Goal: Information Seeking & Learning: Check status

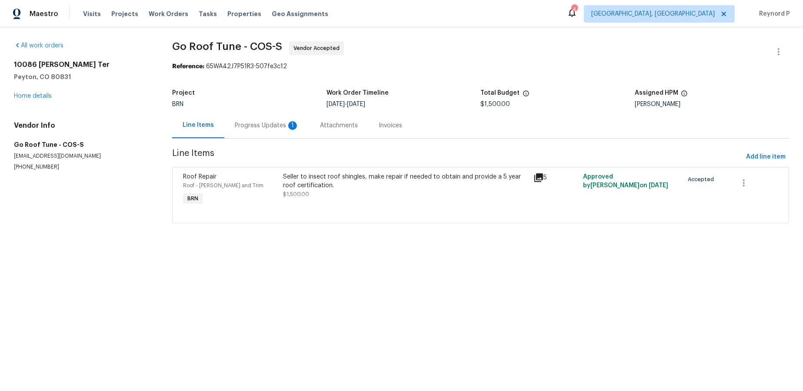
click at [266, 124] on div "Progress Updates 1" at bounding box center [267, 125] width 64 height 9
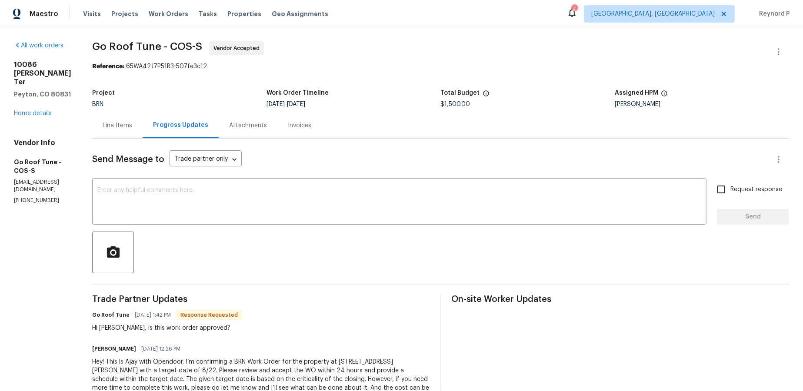
scroll to position [43, 0]
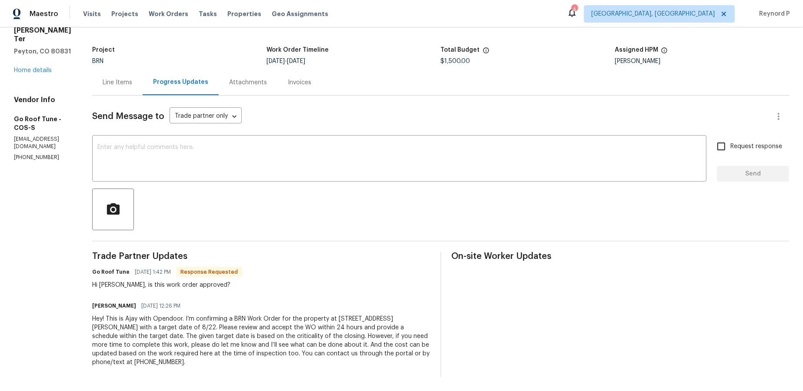
click at [132, 82] on div "Line Items" at bounding box center [118, 82] width 30 height 9
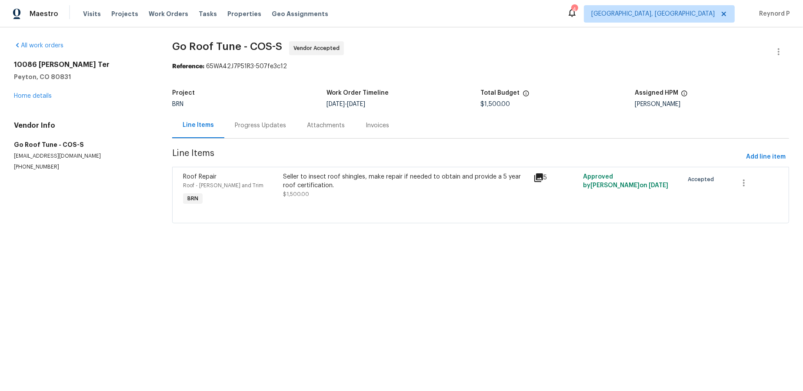
click at [337, 180] on div "Seller to insect roof shingles, make repair if needed to obtain and provide a 5…" at bounding box center [405, 181] width 245 height 17
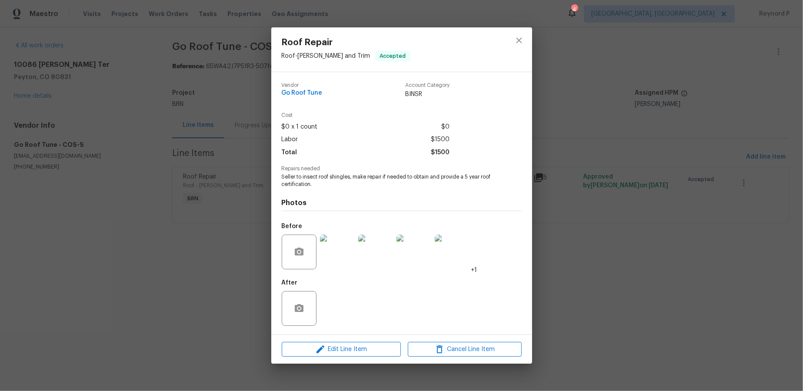
click at [209, 304] on div "Roof Repair Roof - Eaves and Trim Accepted Vendor Go Roof Tune Account Category…" at bounding box center [401, 195] width 803 height 391
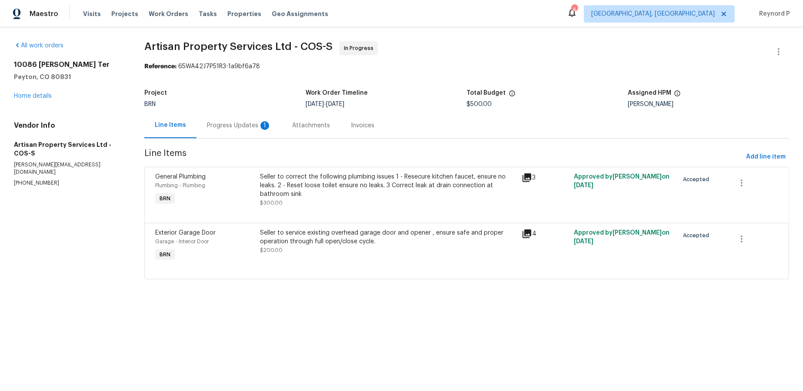
click at [232, 123] on div "Progress Updates 1" at bounding box center [239, 125] width 64 height 9
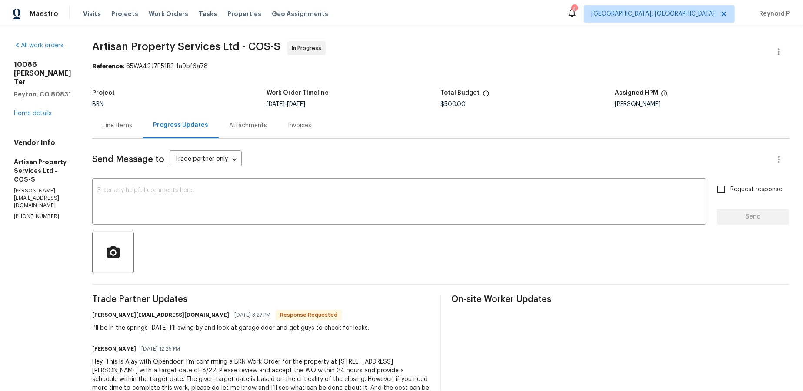
scroll to position [43, 0]
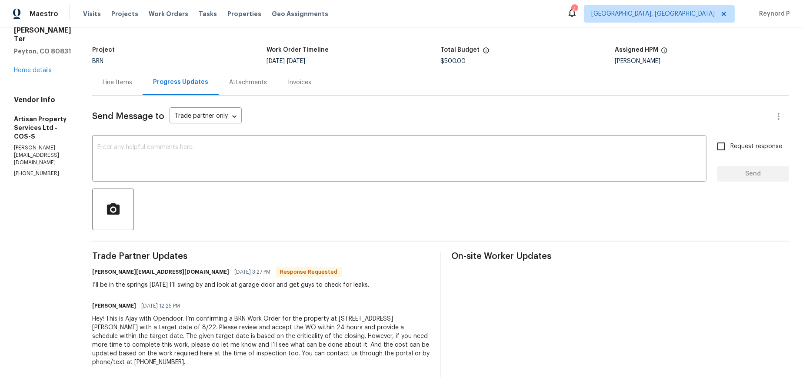
click at [117, 90] on div "Line Items" at bounding box center [117, 83] width 50 height 26
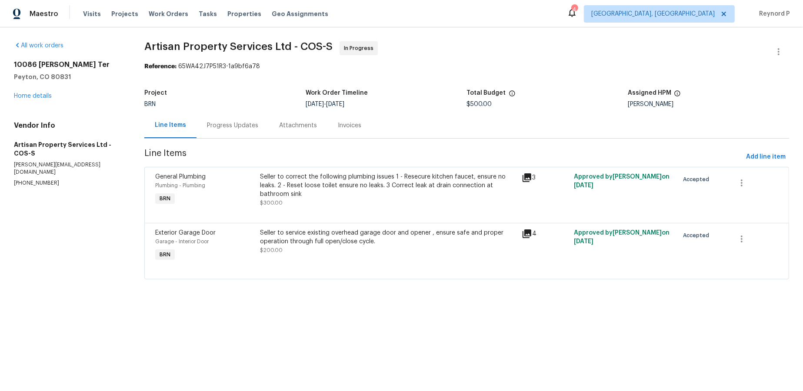
click at [274, 185] on div "Seller to correct the following plumbing issues 1 - Resecure kitchen faucet, en…" at bounding box center [388, 186] width 257 height 26
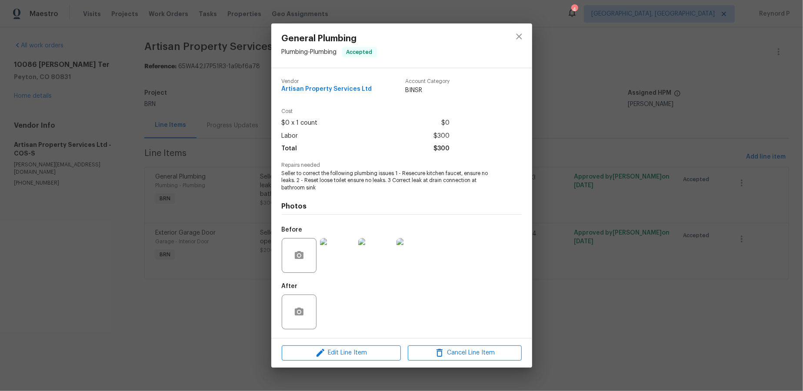
click at [222, 310] on div "General Plumbing Plumbing - Plumbing Accepted Vendor Artisan Property Services …" at bounding box center [401, 195] width 803 height 391
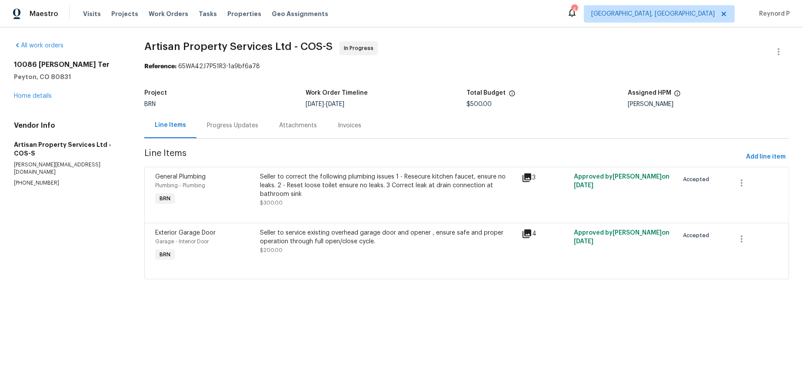
click at [342, 235] on div "Seller to service existing overhead garage door and opener , ensure safe and pr…" at bounding box center [388, 237] width 257 height 17
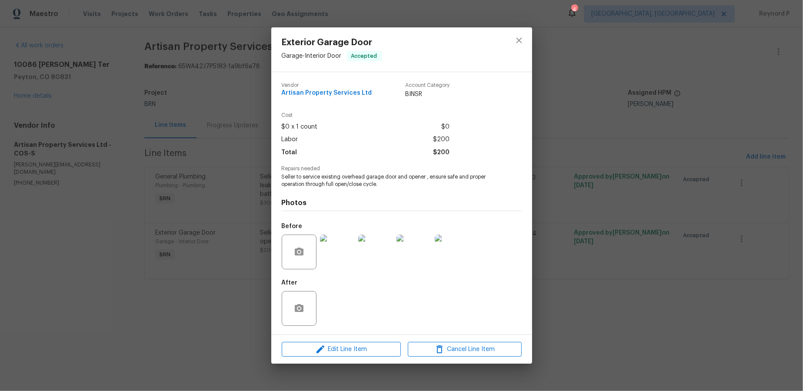
click at [200, 319] on div "Exterior Garage Door Garage - Interior Door Accepted Vendor Artisan Property Se…" at bounding box center [401, 195] width 803 height 391
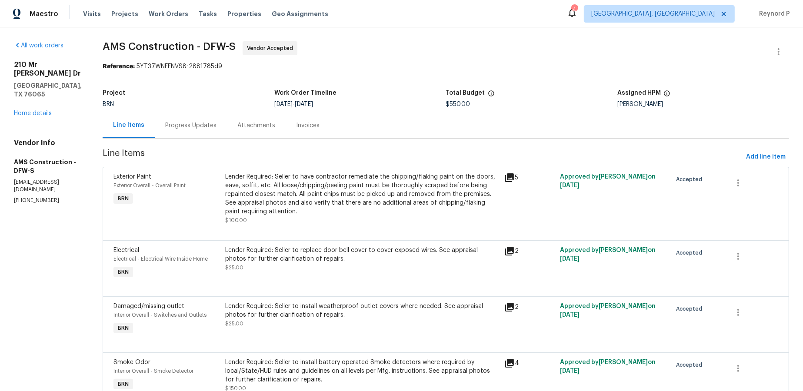
click at [185, 128] on div "Progress Updates" at bounding box center [190, 125] width 51 height 9
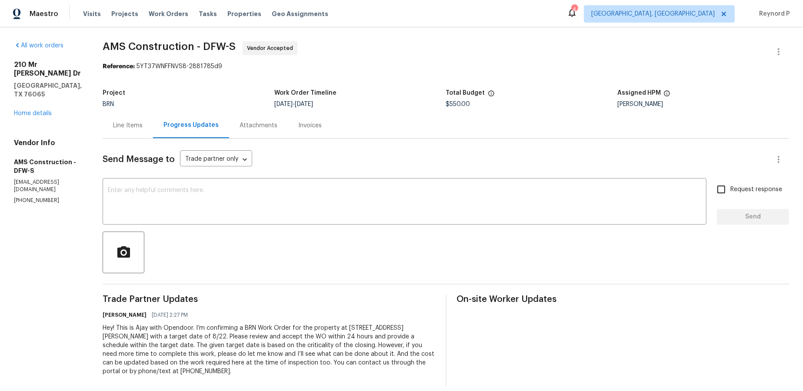
scroll to position [10, 0]
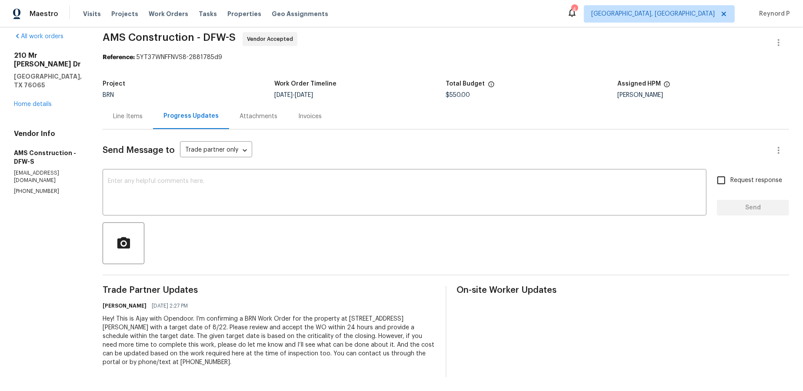
click at [113, 112] on div "Line Items" at bounding box center [128, 116] width 30 height 9
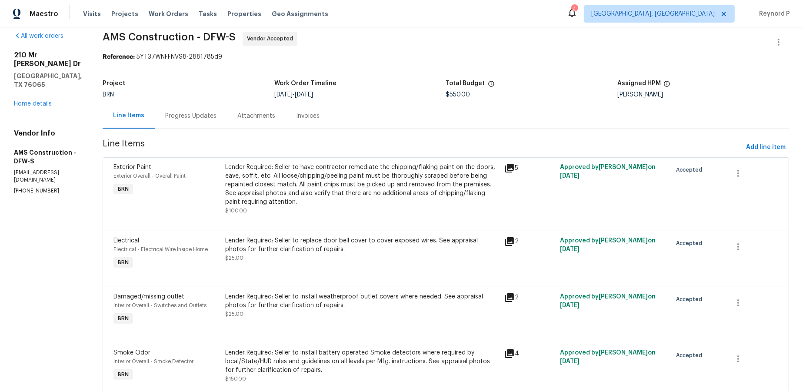
click at [365, 191] on div "Lender Required: Seller to have contractor remediate the chipping/flaking paint…" at bounding box center [362, 184] width 274 height 43
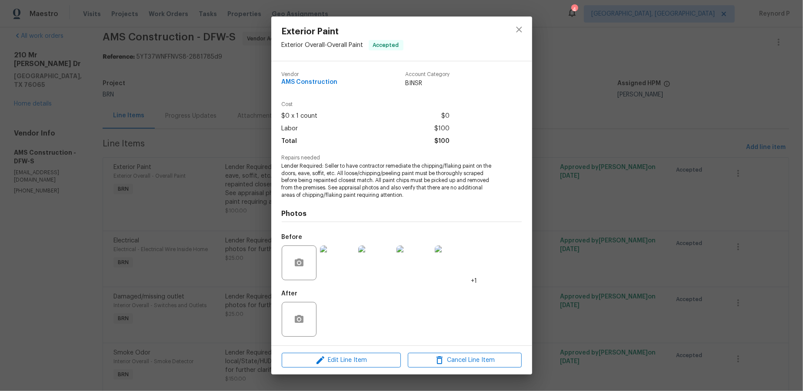
click at [222, 251] on div "Exterior Paint Exterior Overall - Overall Paint Accepted Vendor AMS Constructio…" at bounding box center [401, 195] width 803 height 391
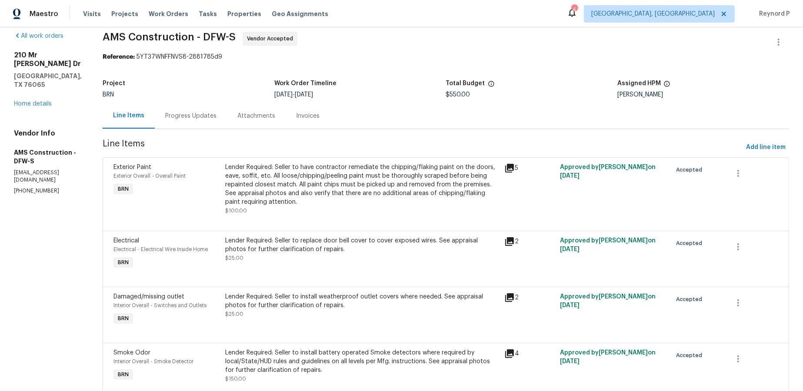
click at [295, 247] on div "Lender Required: Seller to replace door bell cover to cover exposed wires. See …" at bounding box center [362, 245] width 274 height 17
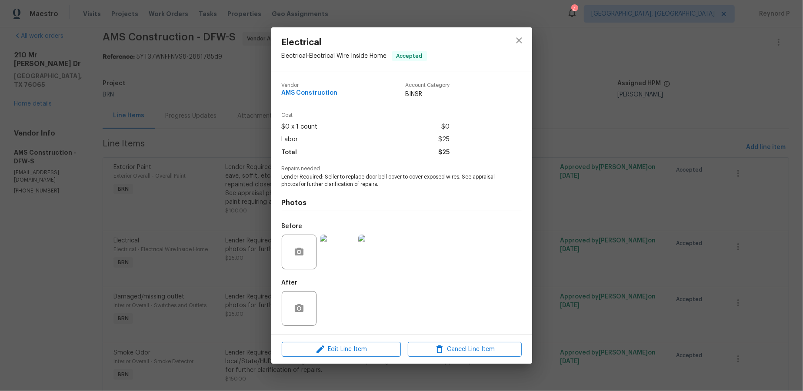
click at [340, 254] on img at bounding box center [337, 252] width 35 height 35
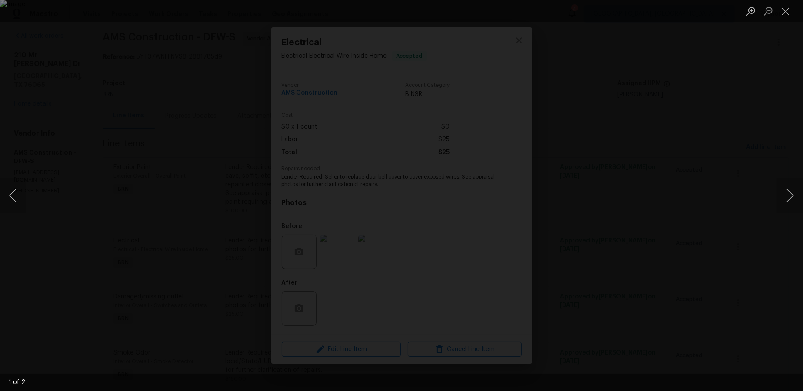
click at [659, 224] on div "Lightbox" at bounding box center [401, 195] width 803 height 391
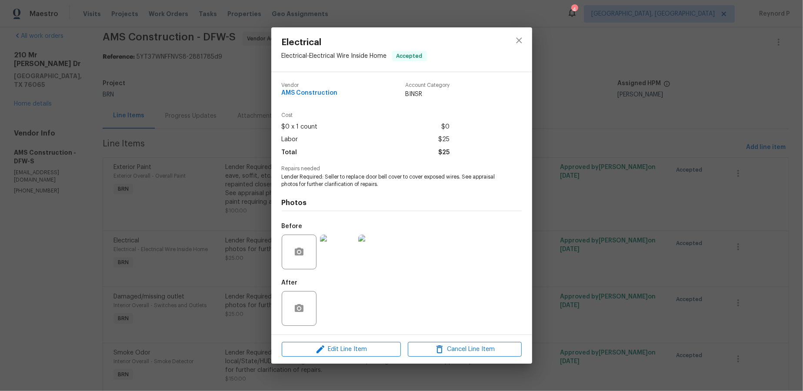
click at [577, 224] on div "Electrical Electrical - Electrical Wire Inside Home Accepted Vendor AMS Constru…" at bounding box center [401, 195] width 803 height 391
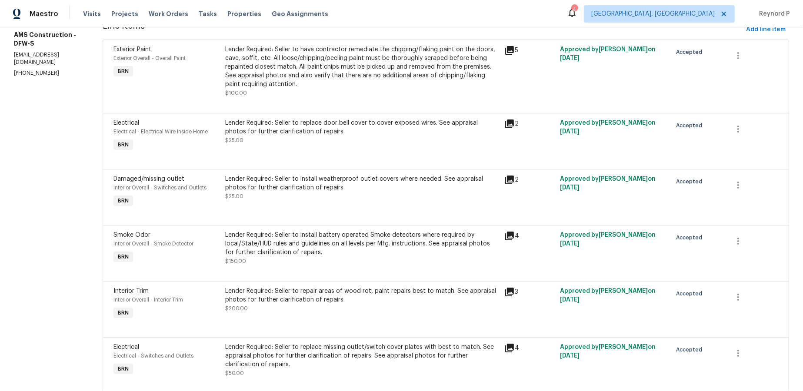
scroll to position [128, 0]
click at [356, 184] on div "Lender Required: Seller to install weatherproof outlet covers where needed. See…" at bounding box center [362, 182] width 274 height 17
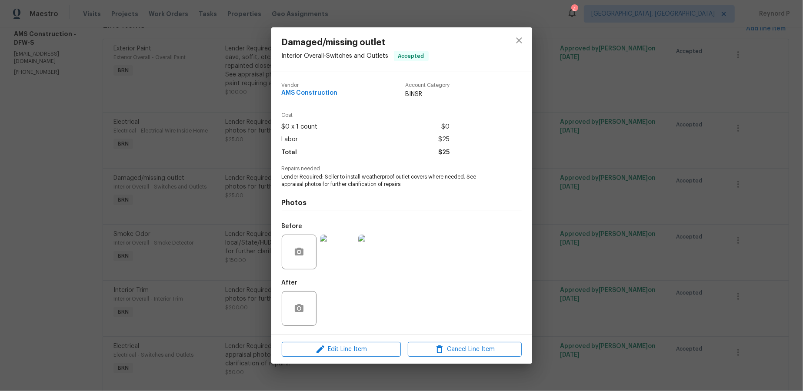
click at [347, 250] on img at bounding box center [337, 252] width 35 height 35
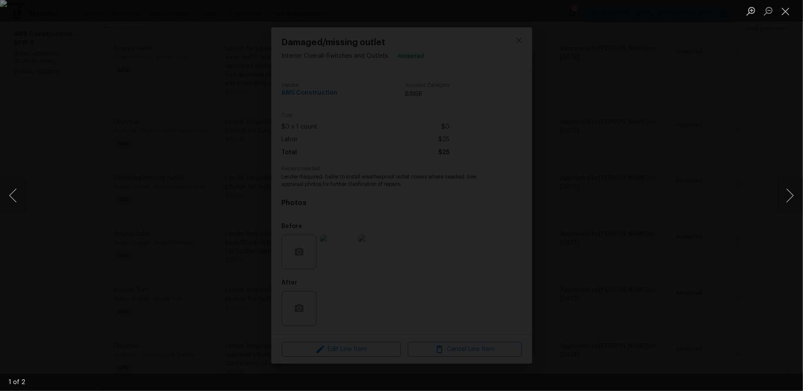
click at [664, 220] on div "Lightbox" at bounding box center [401, 195] width 803 height 391
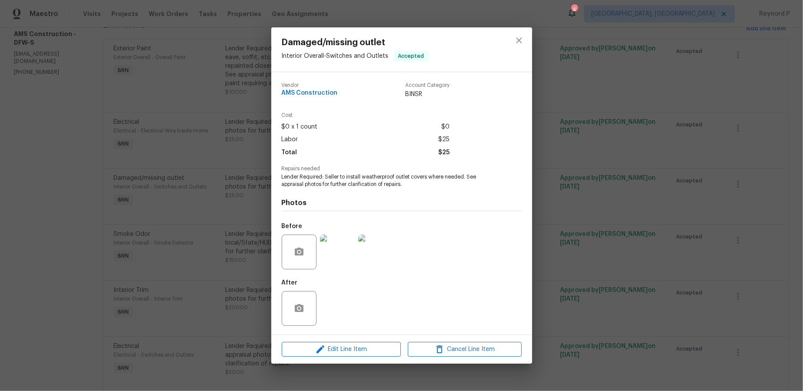
click at [664, 220] on div "Damaged/missing outlet Interior Overall - Switches and Outlets Accepted Vendor …" at bounding box center [401, 195] width 803 height 391
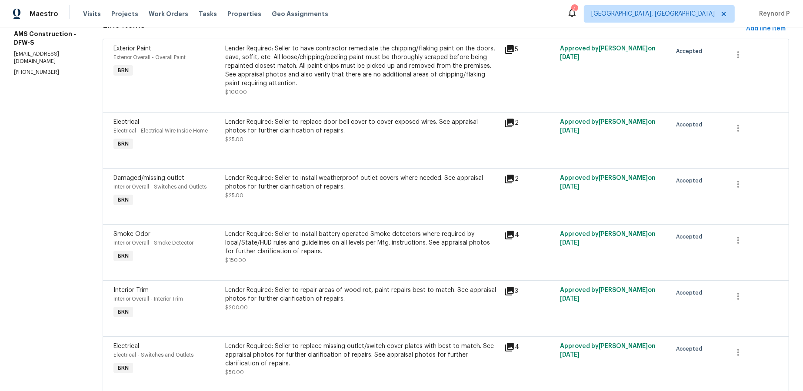
scroll to position [157, 0]
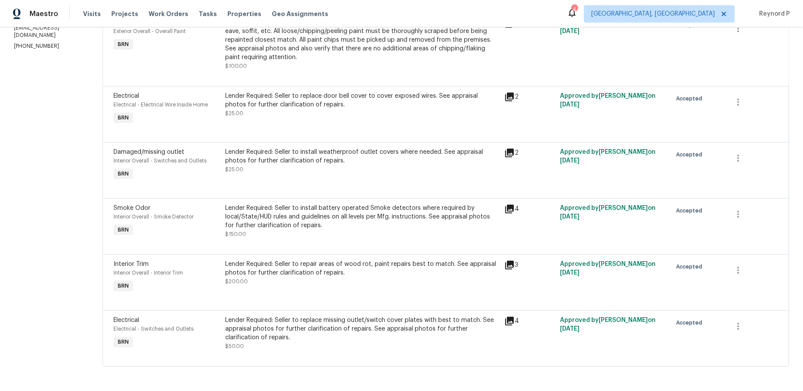
click at [340, 214] on div "Lender Required: Seller to install battery operated Smoke detectors where requi…" at bounding box center [362, 217] width 274 height 26
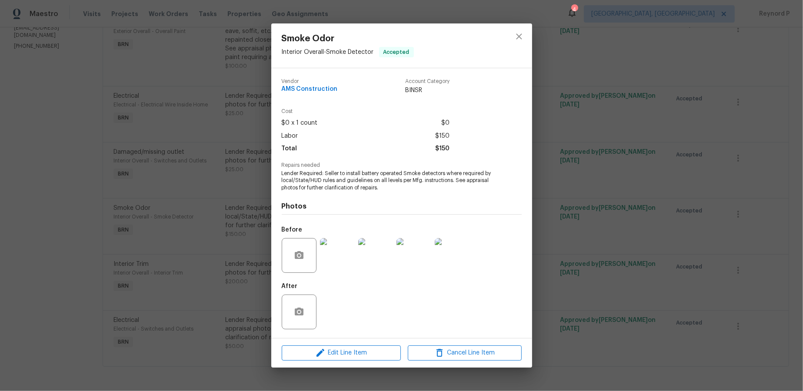
click at [333, 259] on img at bounding box center [337, 255] width 35 height 35
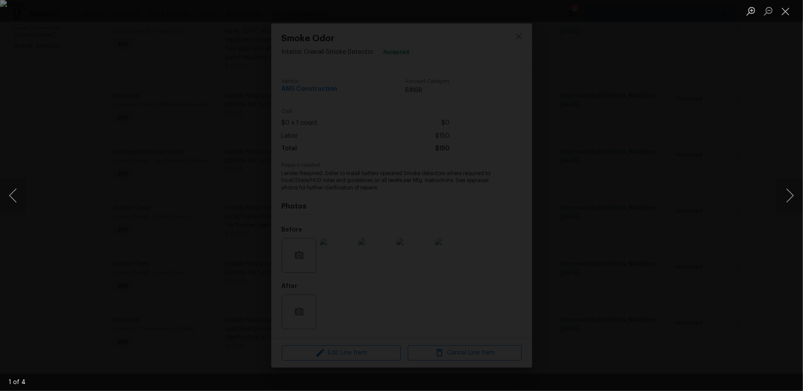
click at [215, 251] on img "Lightbox" at bounding box center [401, 195] width 803 height 391
click at [134, 244] on div "Lightbox" at bounding box center [401, 195] width 803 height 391
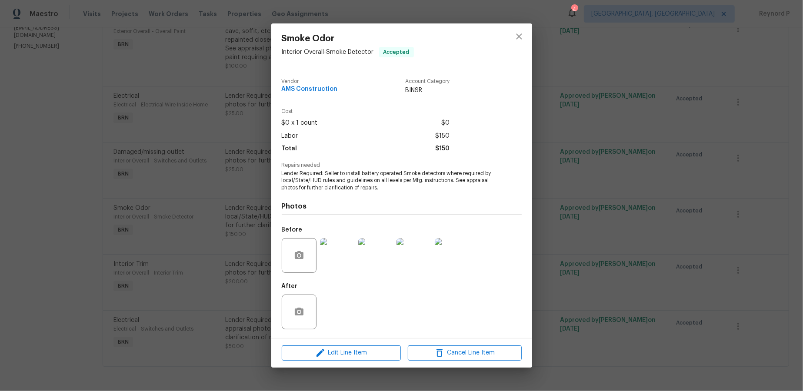
click at [134, 244] on div "Smoke Odor Interior Overall - Smoke Detector Accepted Vendor AMS Construction A…" at bounding box center [401, 195] width 803 height 391
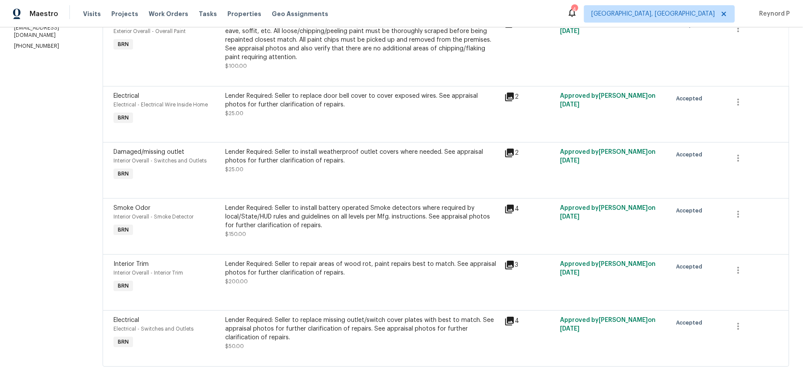
click at [325, 269] on div "Lender Required: Seller to repair areas of wood rot, paint repairs best to matc…" at bounding box center [362, 268] width 274 height 17
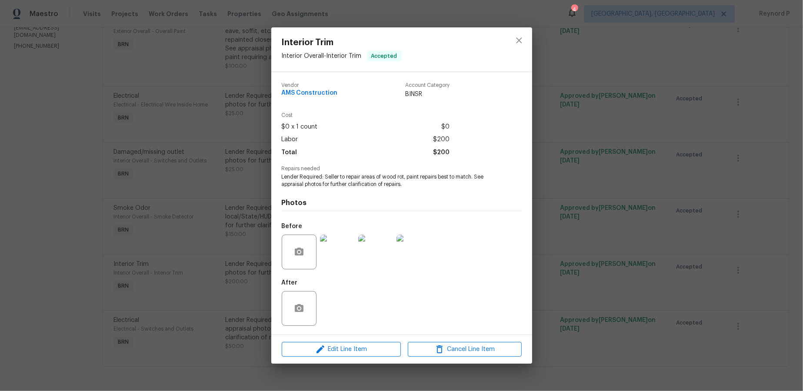
click at [383, 246] on img at bounding box center [375, 252] width 35 height 35
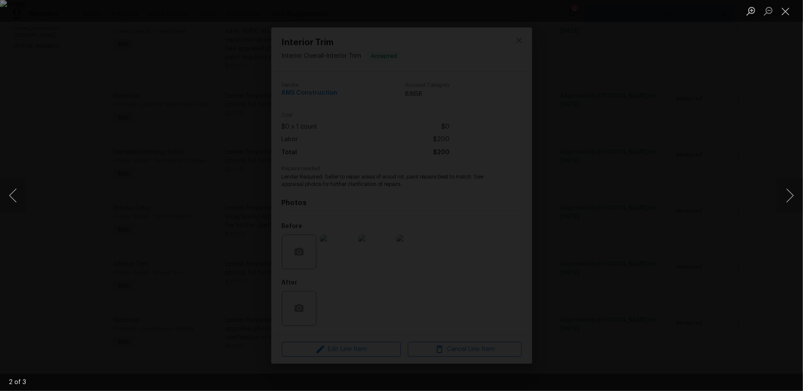
click at [628, 237] on div "Lightbox" at bounding box center [401, 195] width 803 height 391
click at [661, 234] on div "Lightbox" at bounding box center [401, 195] width 803 height 391
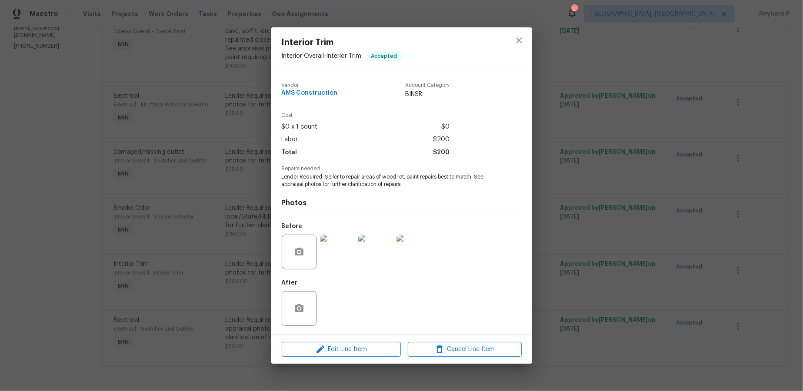
click at [661, 234] on div "Interior Trim Interior Overall - Interior Trim Accepted Vendor AMS Construction…" at bounding box center [401, 195] width 803 height 391
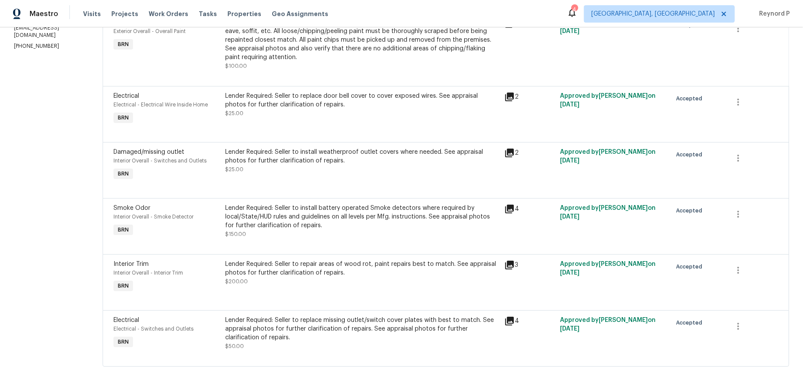
click at [292, 325] on div "Lender Required: Seller to replace missing outlet/switch cover plates with best…" at bounding box center [362, 329] width 274 height 26
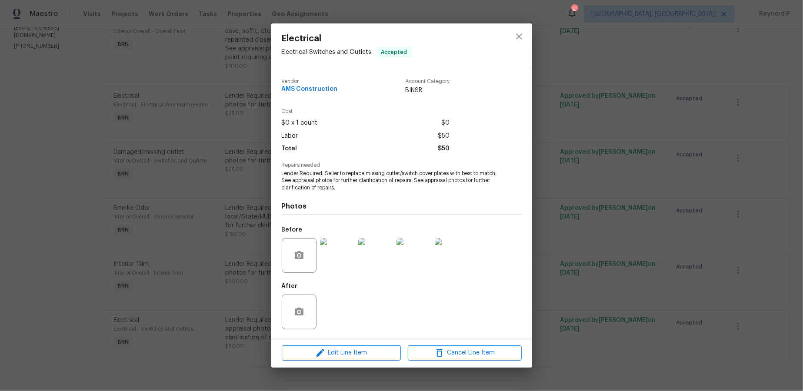
click at [338, 249] on img at bounding box center [337, 255] width 35 height 35
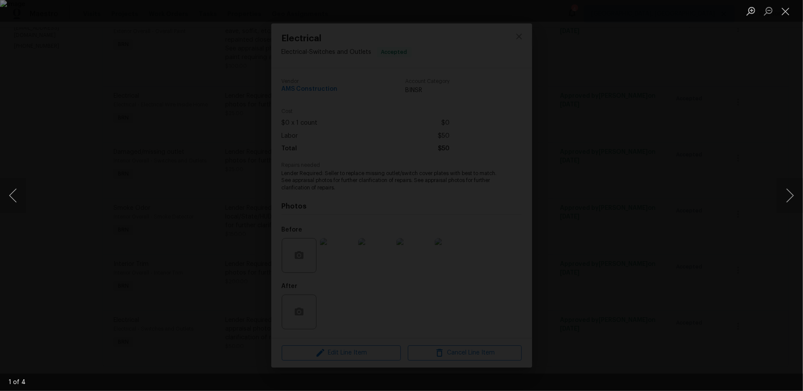
click at [168, 195] on div "Lightbox" at bounding box center [401, 195] width 803 height 391
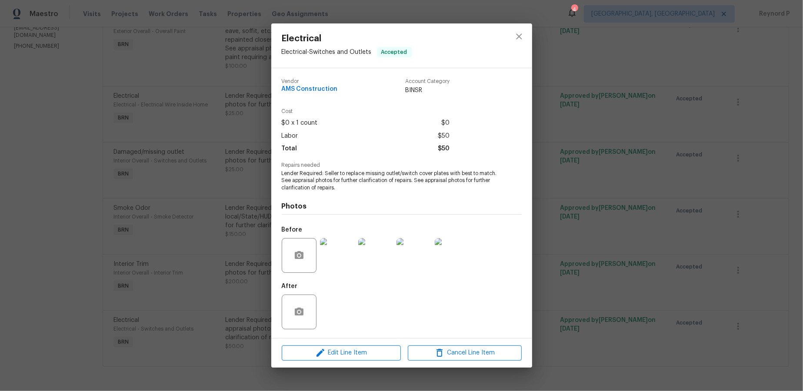
click at [168, 195] on div "Electrical Electrical - Switches and Outlets Accepted Vendor AMS Construction A…" at bounding box center [401, 195] width 803 height 391
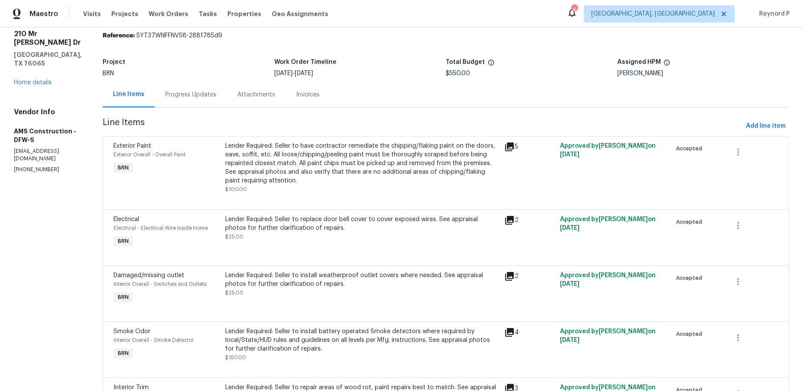
scroll to position [0, 0]
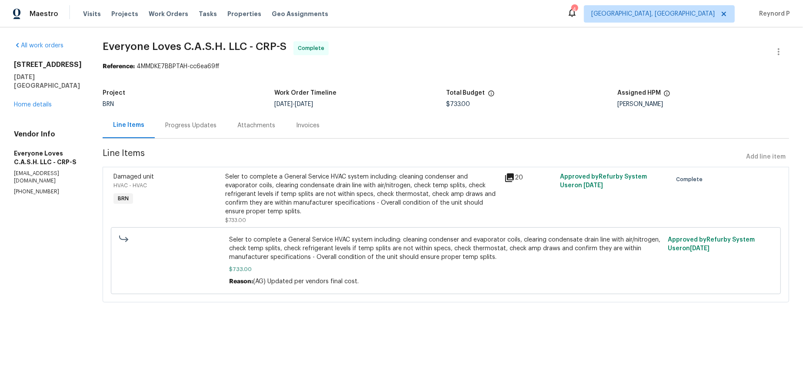
click at [217, 125] on div "Progress Updates" at bounding box center [190, 125] width 51 height 9
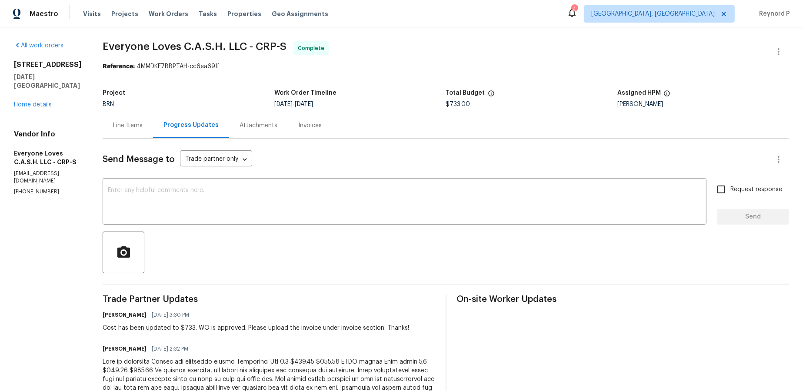
scroll to position [190, 0]
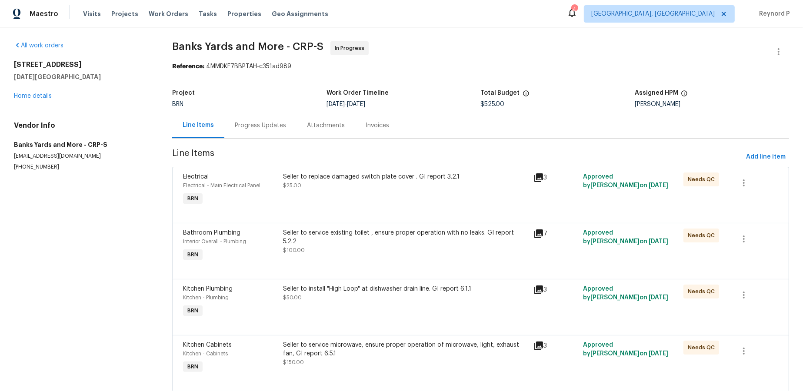
click at [252, 122] on div "Progress Updates" at bounding box center [260, 125] width 51 height 9
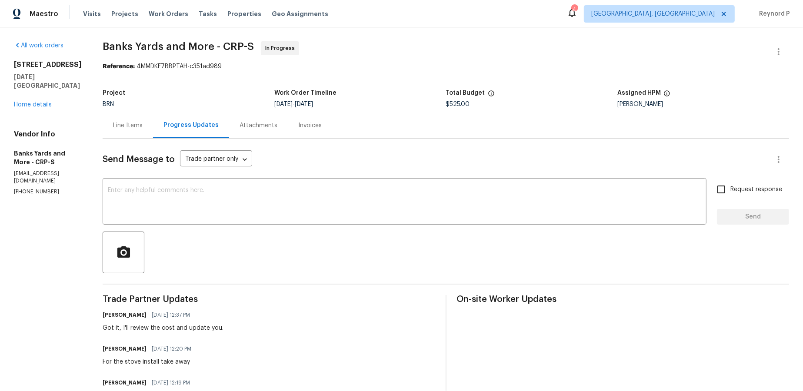
click at [43, 244] on section "All work orders [STREET_ADDRESS][DATE] Home details Vendor Info Banks Yards and…" at bounding box center [48, 366] width 68 height 651
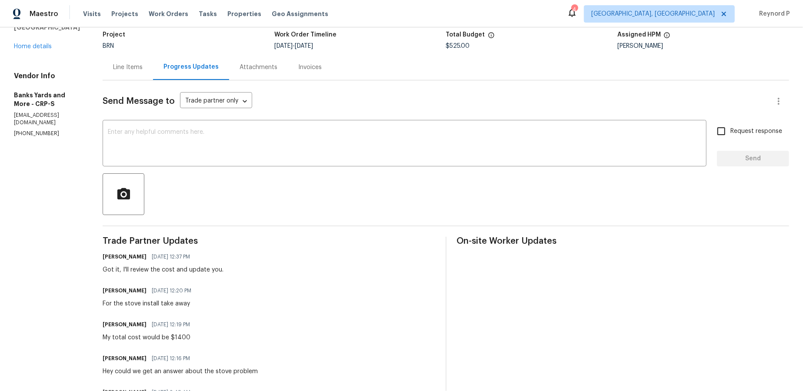
scroll to position [62, 0]
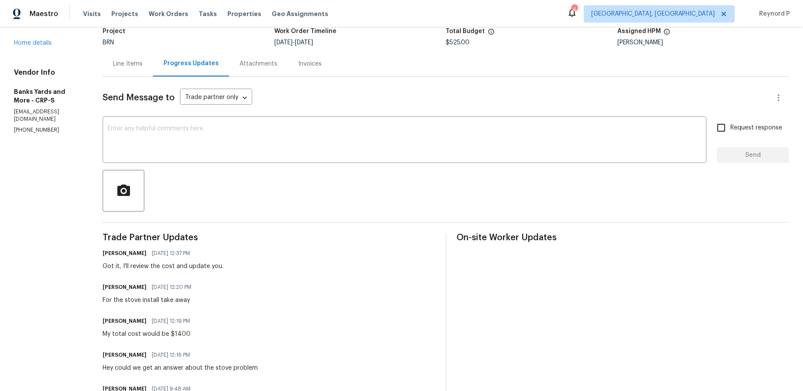
click at [397, 63] on div "Line Items Progress Updates Attachments Invoices" at bounding box center [446, 64] width 687 height 26
